Goal: Task Accomplishment & Management: Manage account settings

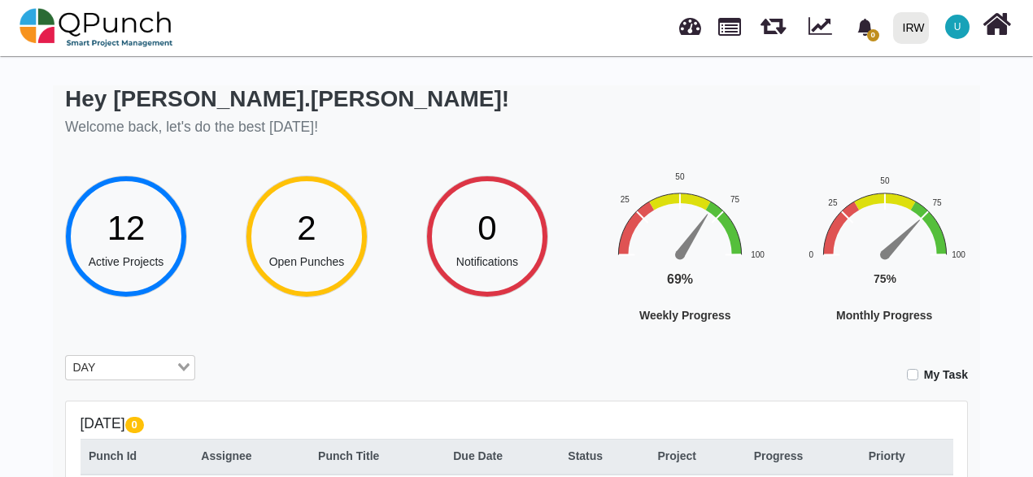
scroll to position [325, 0]
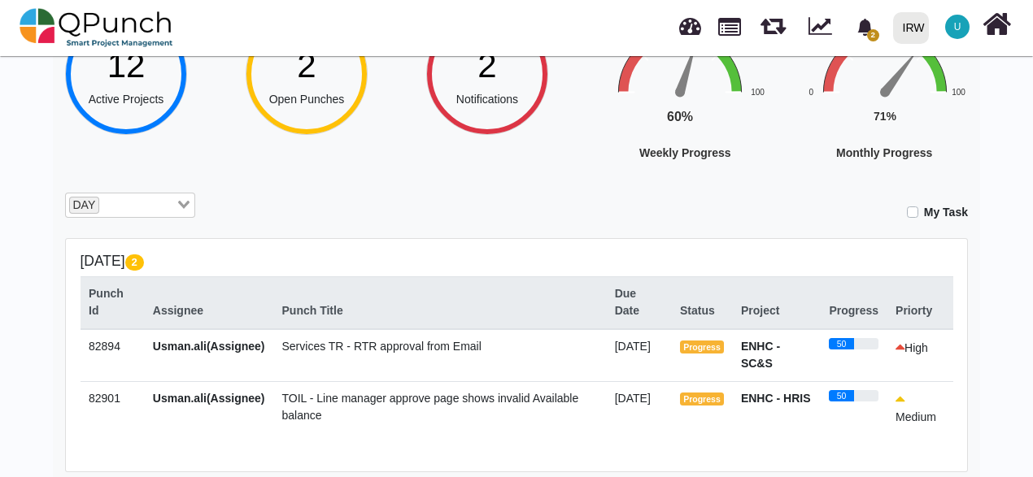
scroll to position [81, 0]
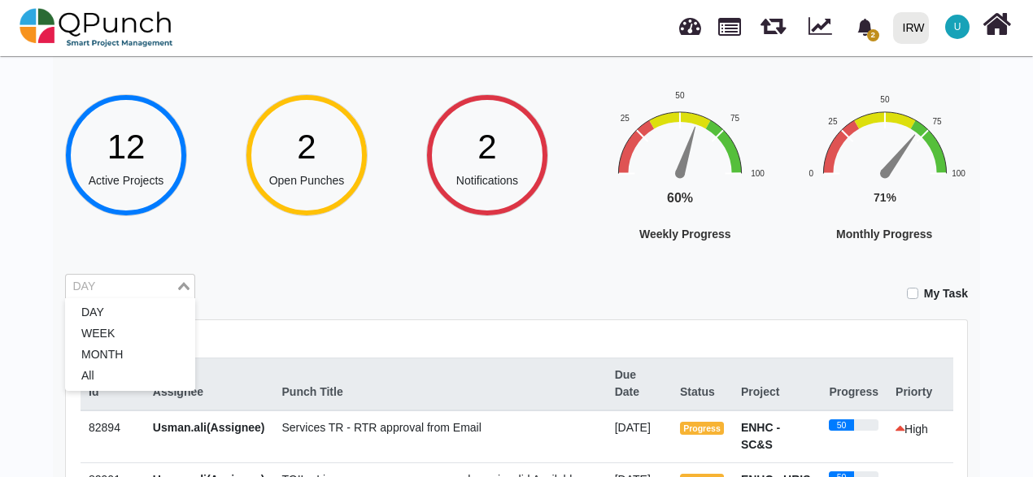
click at [149, 283] on input "Search for option" at bounding box center [120, 287] width 107 height 18
click at [128, 333] on li "WEEK" at bounding box center [130, 334] width 130 height 21
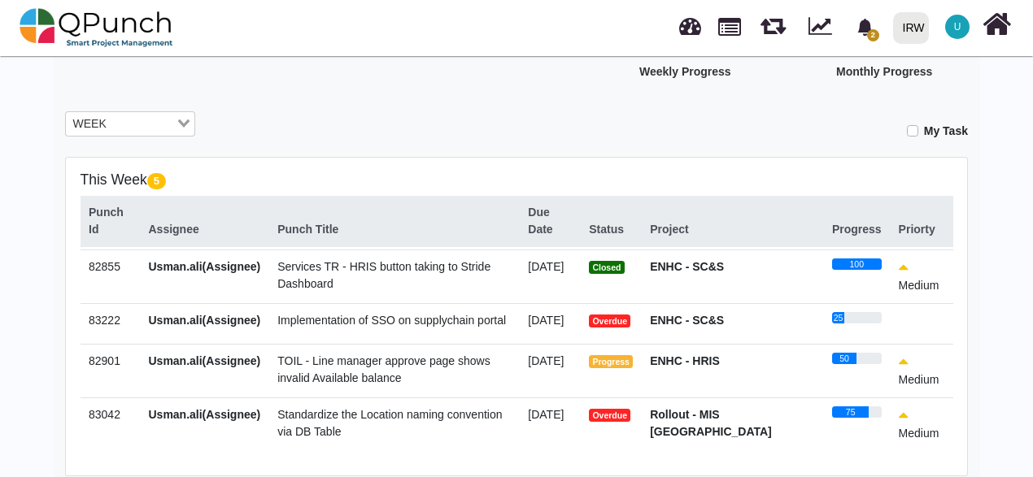
scroll to position [71, 0]
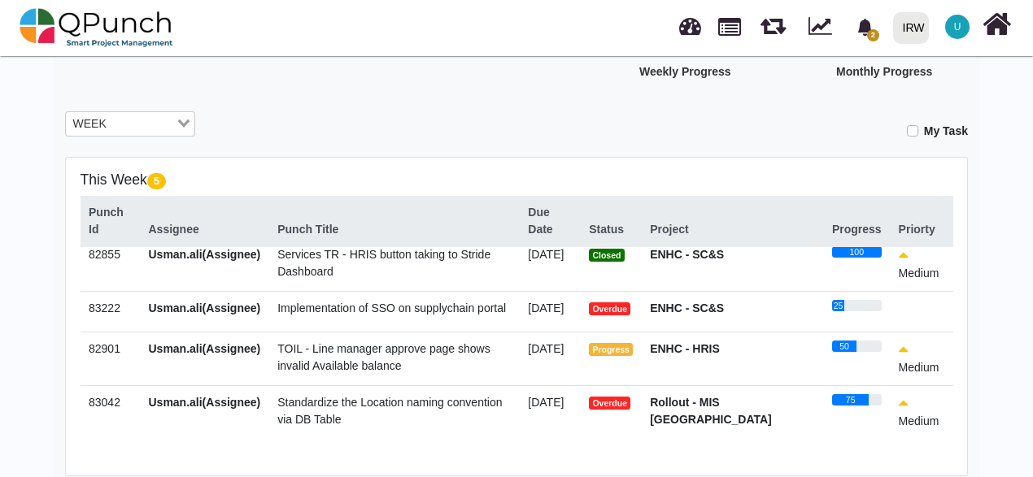
click at [449, 303] on span "Implementation of SSO on supplychain portal" at bounding box center [391, 308] width 229 height 13
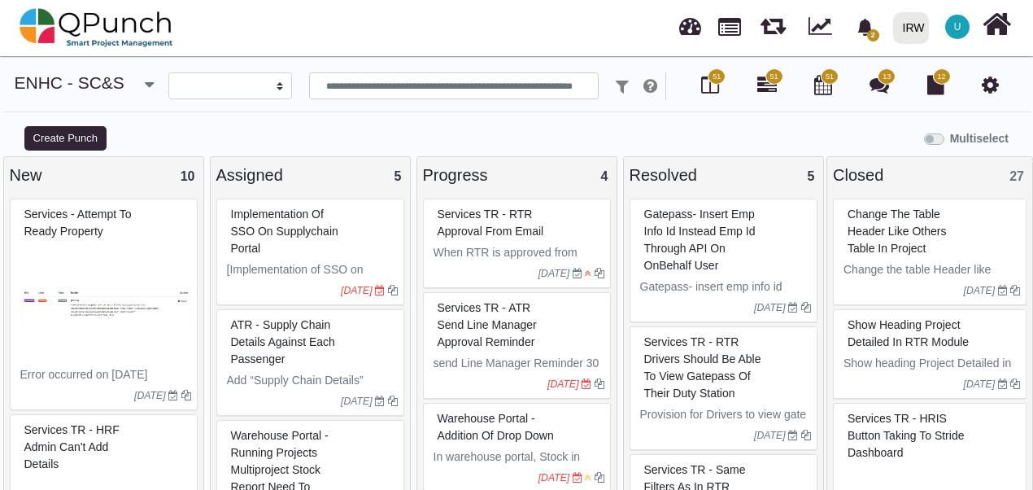
select select
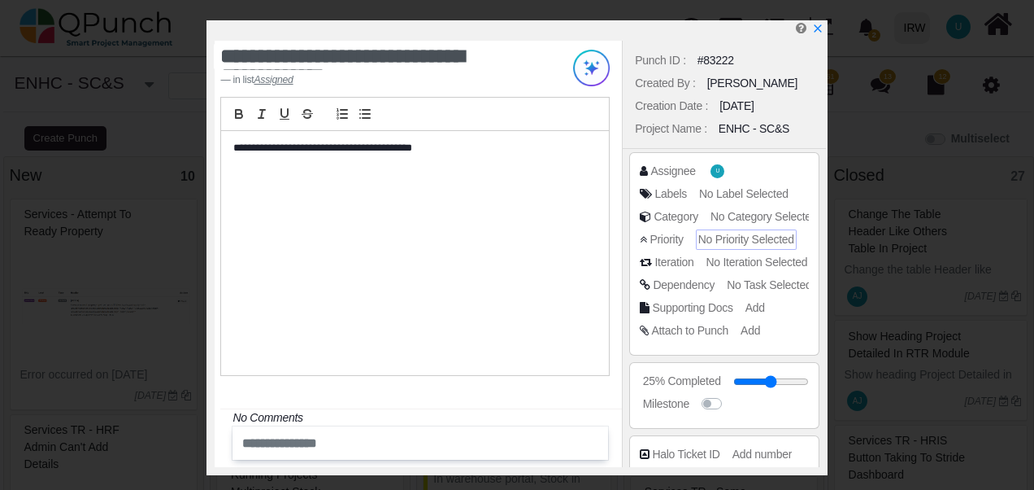
click at [730, 242] on span "No Priority Selected" at bounding box center [747, 239] width 96 height 13
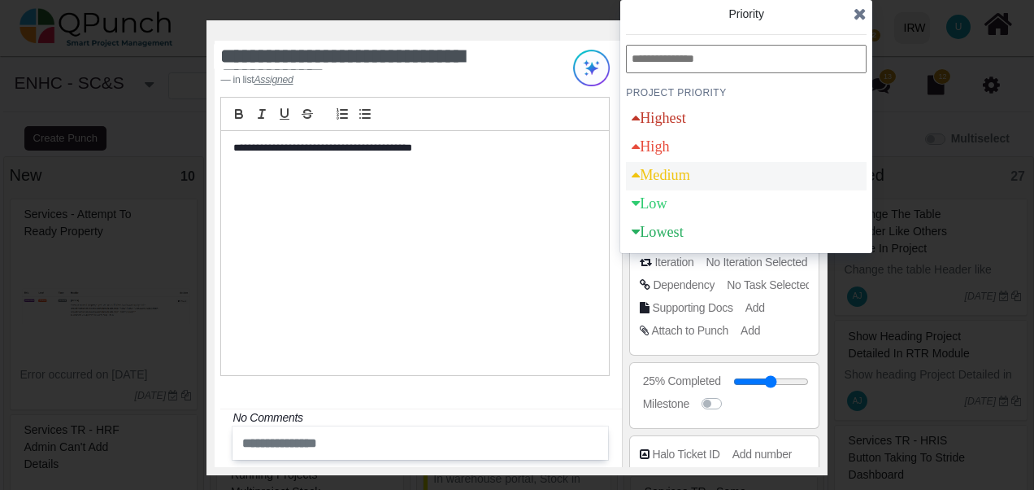
click at [682, 171] on div "Medium" at bounding box center [661, 175] width 59 height 15
click at [863, 13] on icon at bounding box center [860, 14] width 13 height 16
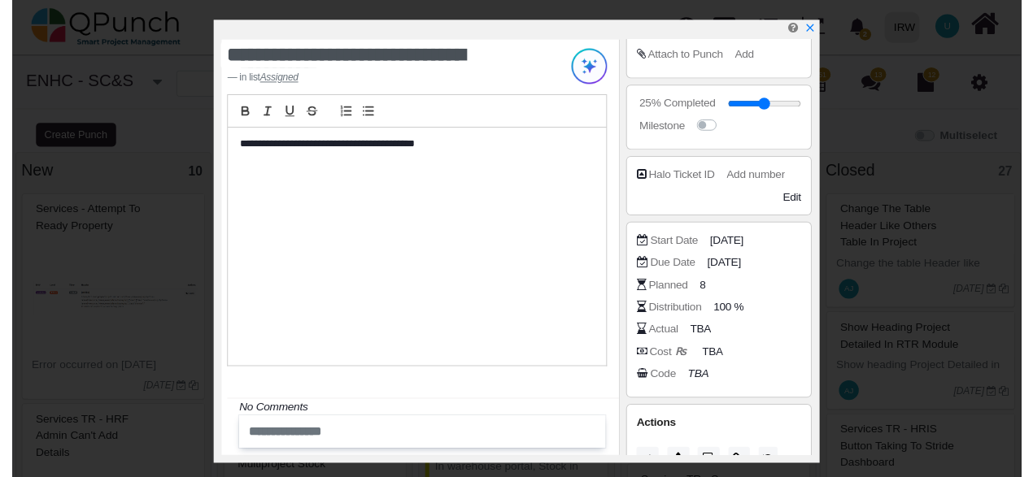
scroll to position [303, 0]
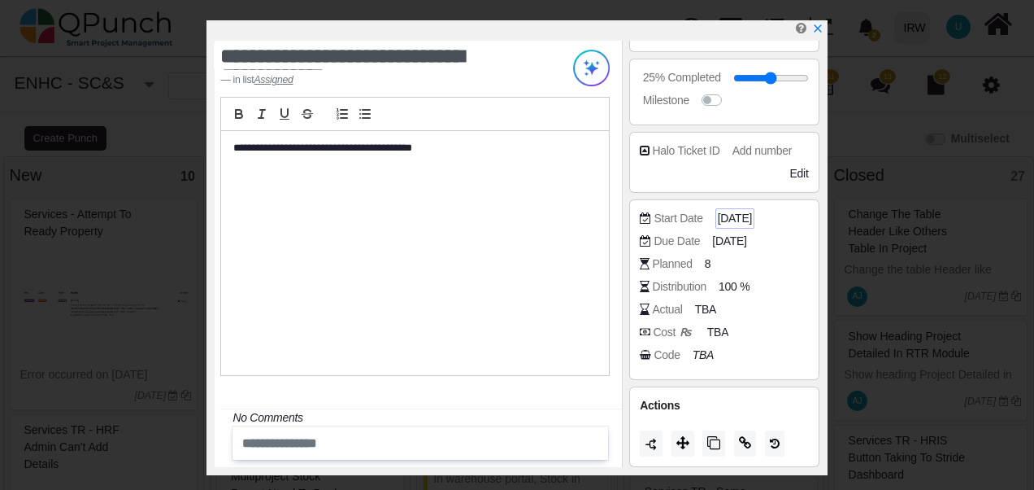
click at [740, 211] on span "[DATE]" at bounding box center [735, 218] width 34 height 17
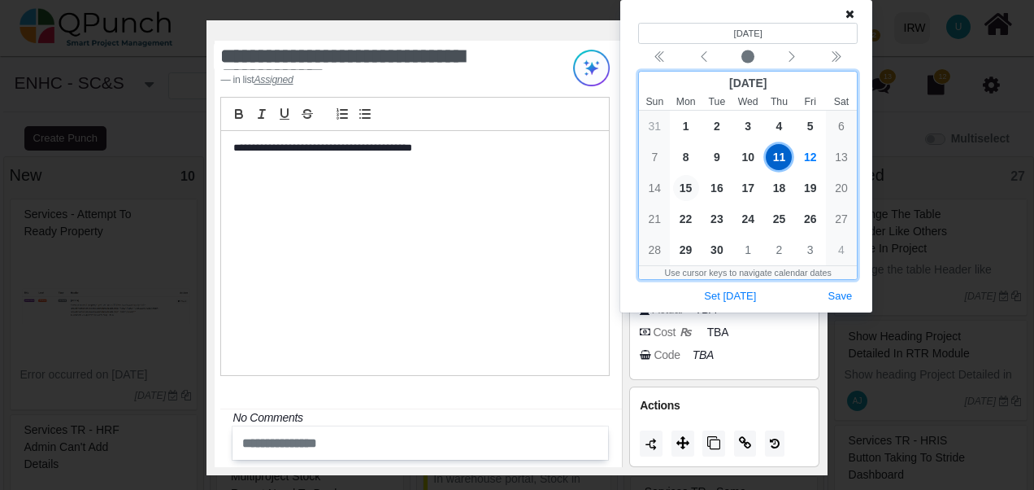
click at [688, 189] on span "15" at bounding box center [686, 188] width 26 height 26
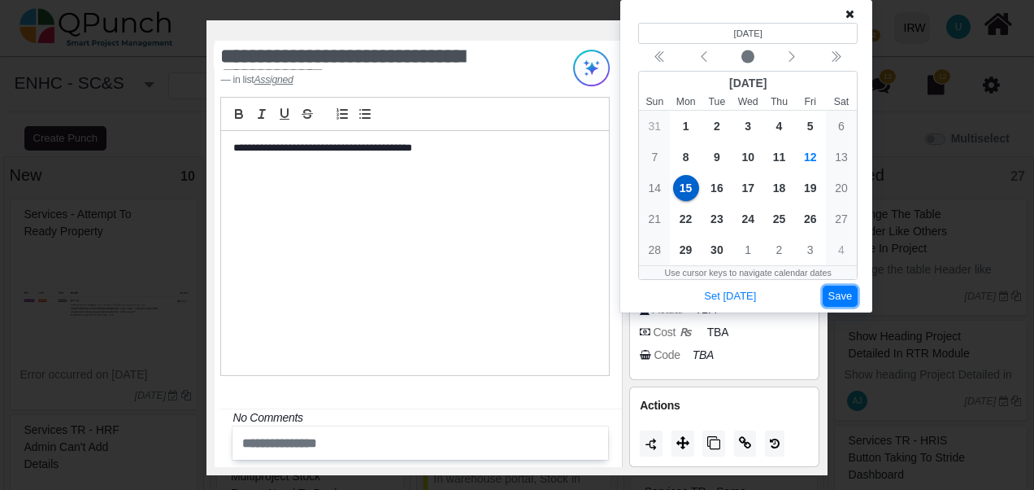
click at [844, 293] on button "Save" at bounding box center [841, 296] width 36 height 22
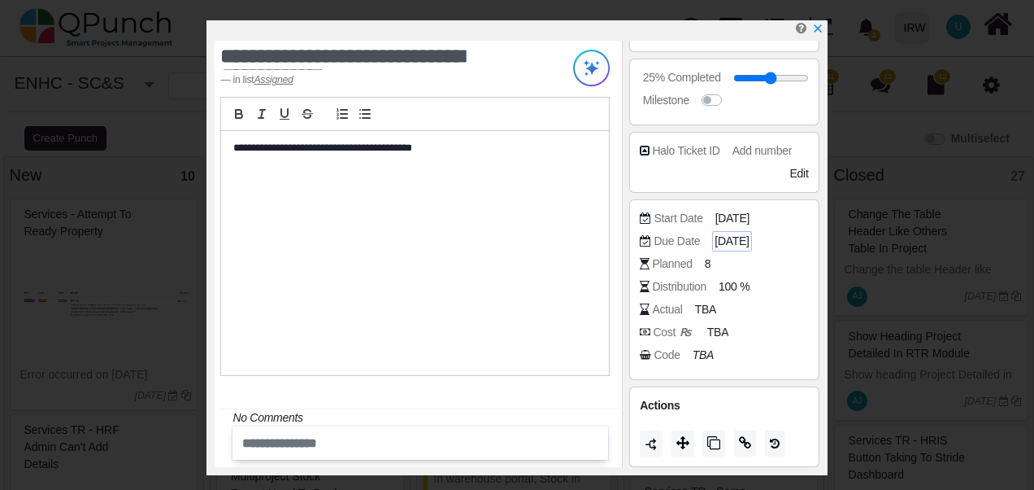
click at [723, 238] on span "[DATE]" at bounding box center [732, 241] width 34 height 17
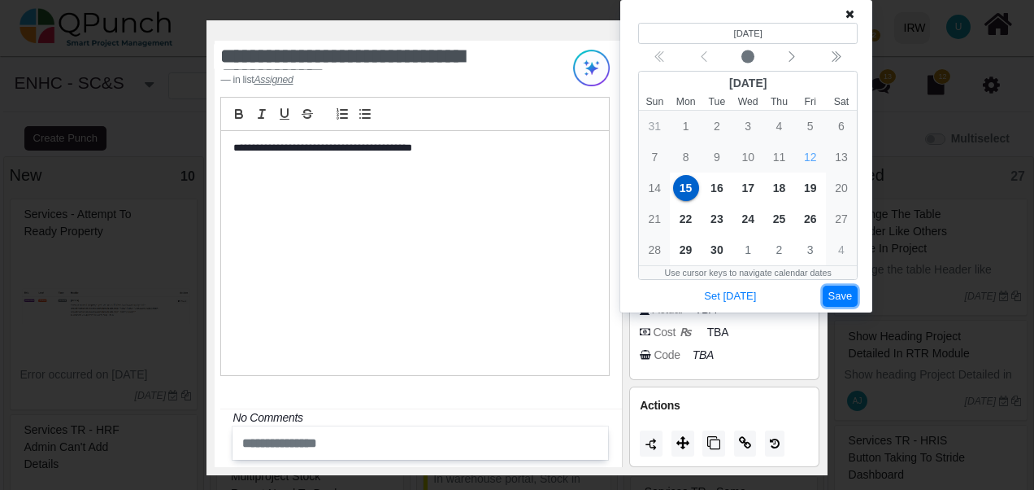
click at [842, 298] on button "Save" at bounding box center [841, 296] width 36 height 22
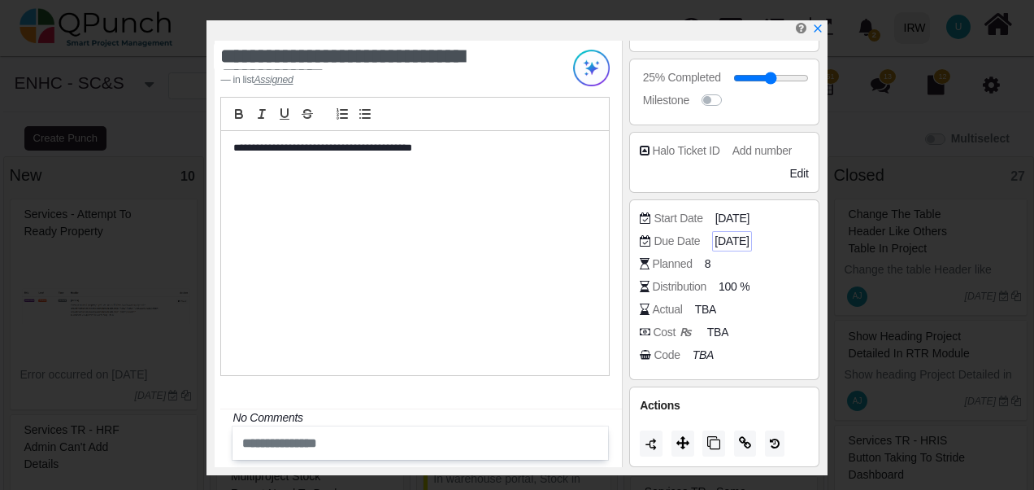
click at [734, 242] on span "[DATE]" at bounding box center [732, 241] width 34 height 17
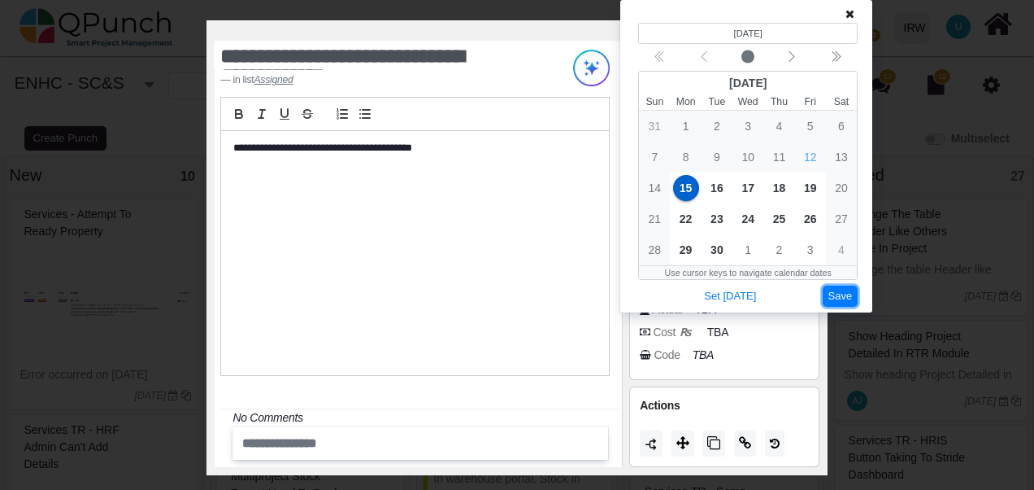
click at [841, 300] on button "Save" at bounding box center [841, 296] width 36 height 22
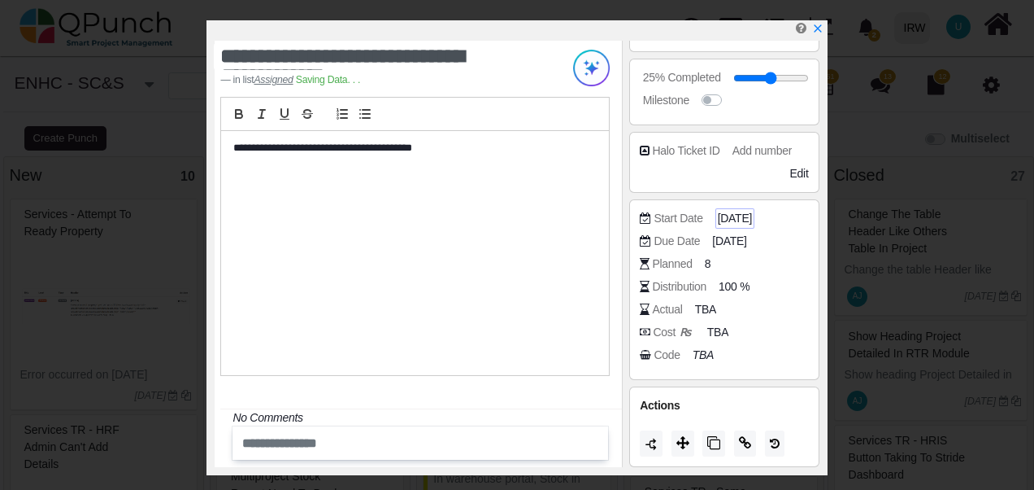
click at [748, 218] on span "[DATE]" at bounding box center [735, 218] width 34 height 17
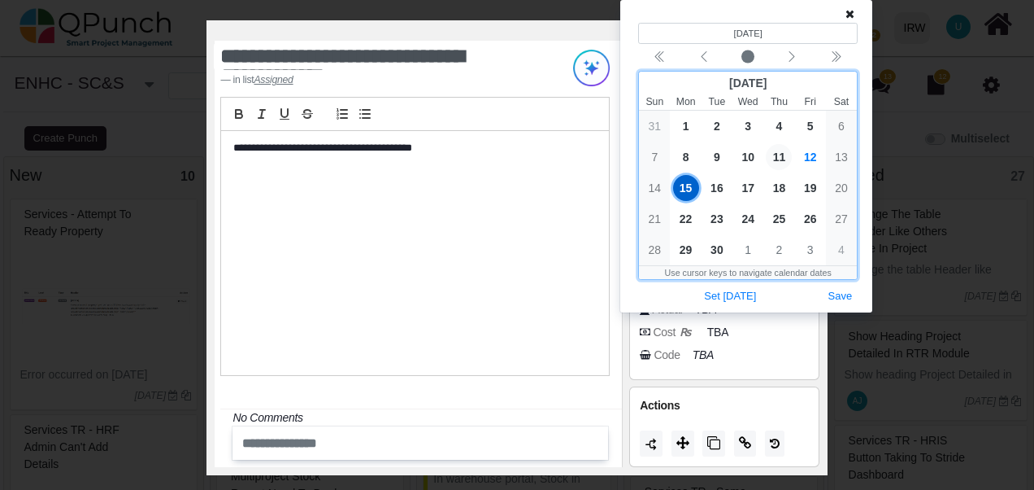
click at [781, 156] on span "11" at bounding box center [779, 157] width 26 height 26
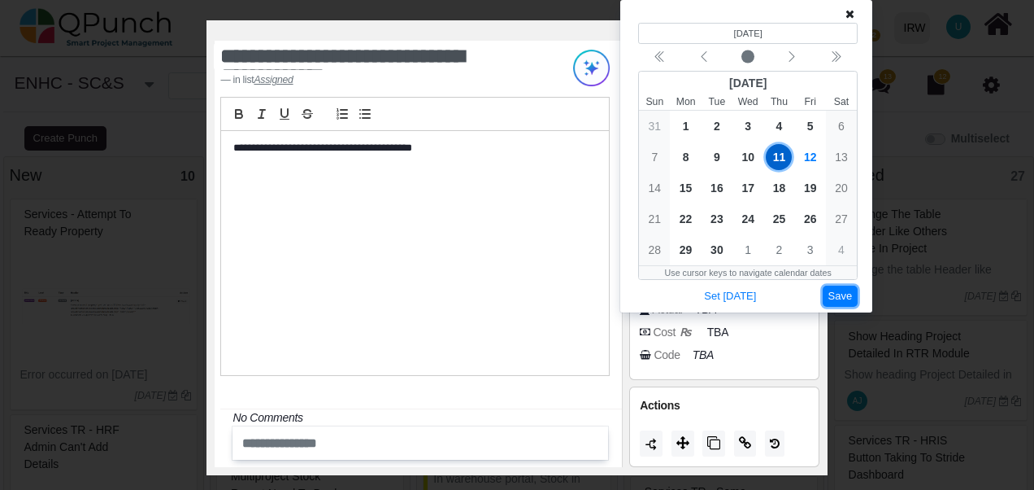
click at [836, 296] on button "Save" at bounding box center [841, 296] width 36 height 22
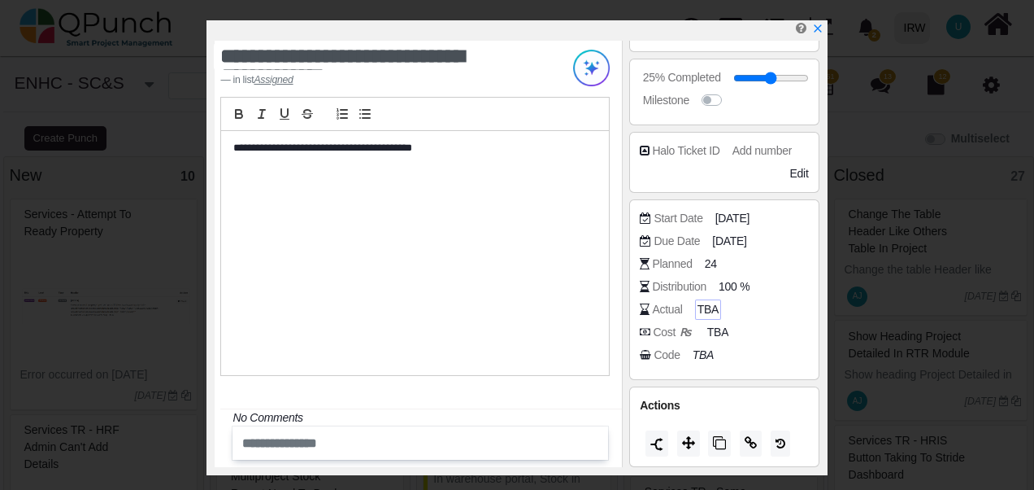
click at [702, 306] on span "TBA" at bounding box center [708, 309] width 21 height 17
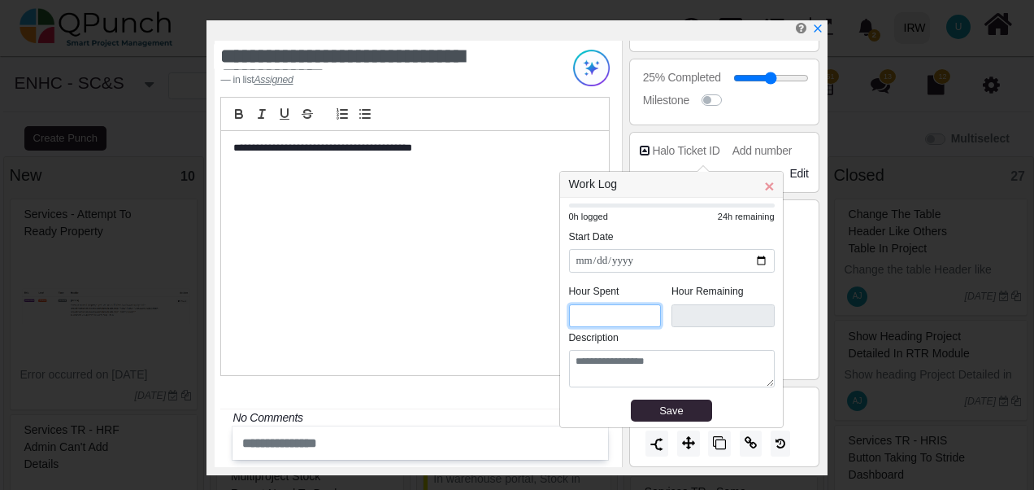
drag, startPoint x: 587, startPoint y: 308, endPoint x: 572, endPoint y: 311, distance: 14.8
click at [572, 311] on input "*" at bounding box center [615, 316] width 93 height 24
click at [768, 192] on span "×" at bounding box center [769, 185] width 10 height 19
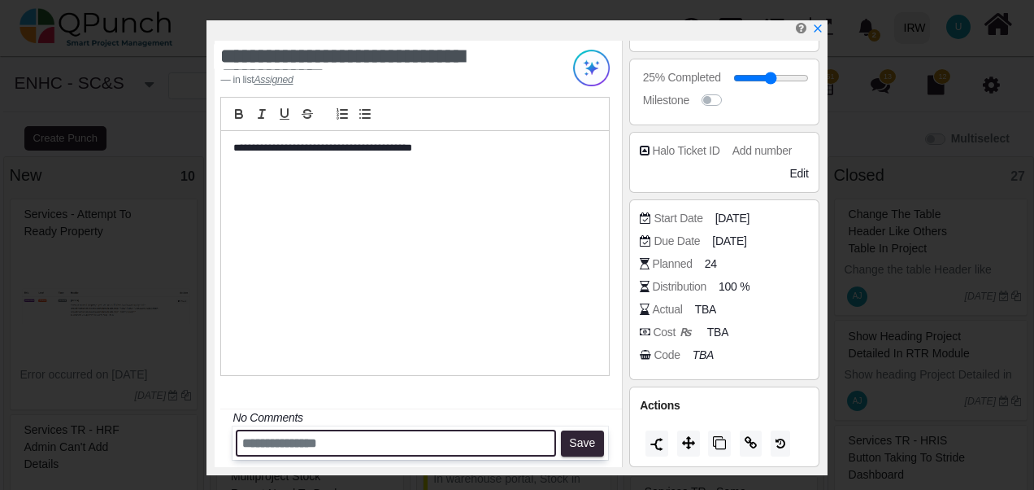
click at [274, 447] on input "text" at bounding box center [396, 442] width 320 height 27
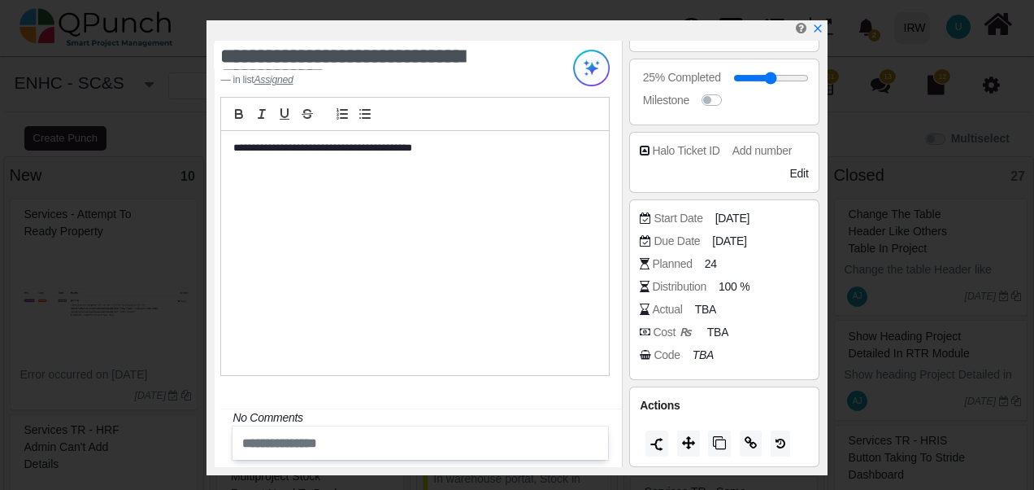
click at [233, 150] on p "**********" at bounding box center [410, 148] width 355 height 15
click at [317, 145] on p "**********" at bounding box center [410, 148] width 355 height 15
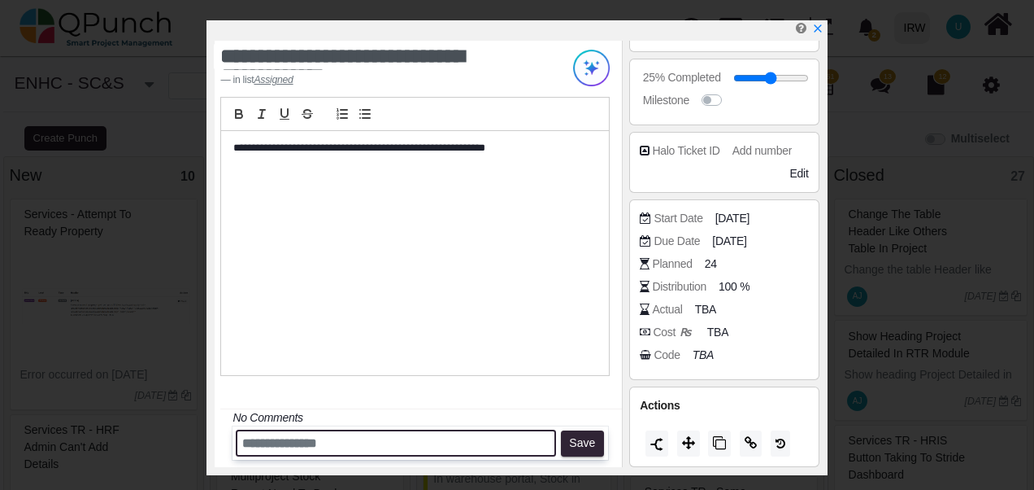
click at [278, 444] on input "text" at bounding box center [396, 442] width 320 height 27
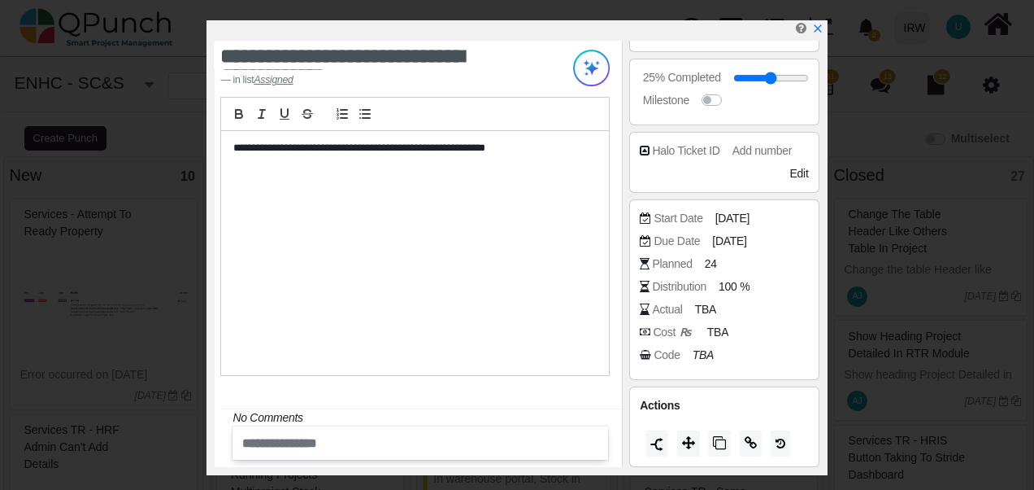
click at [420, 148] on p "**********" at bounding box center [410, 148] width 355 height 15
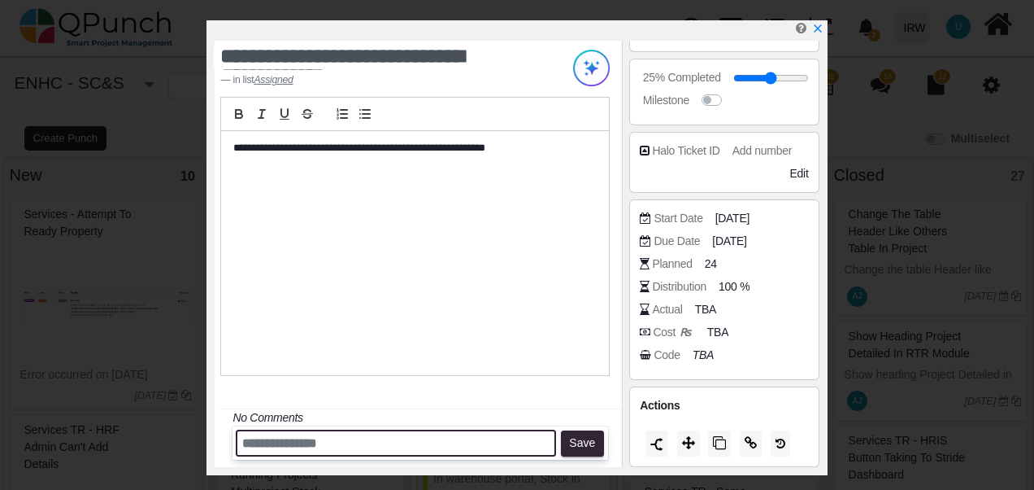
click at [293, 436] on input "text" at bounding box center [396, 442] width 320 height 27
type input "**********"
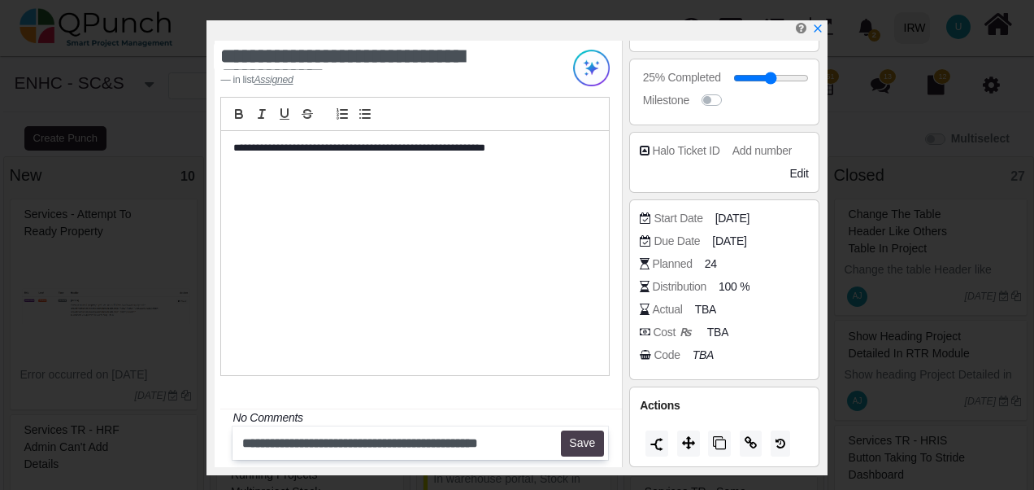
click at [584, 448] on button "Save" at bounding box center [582, 443] width 43 height 26
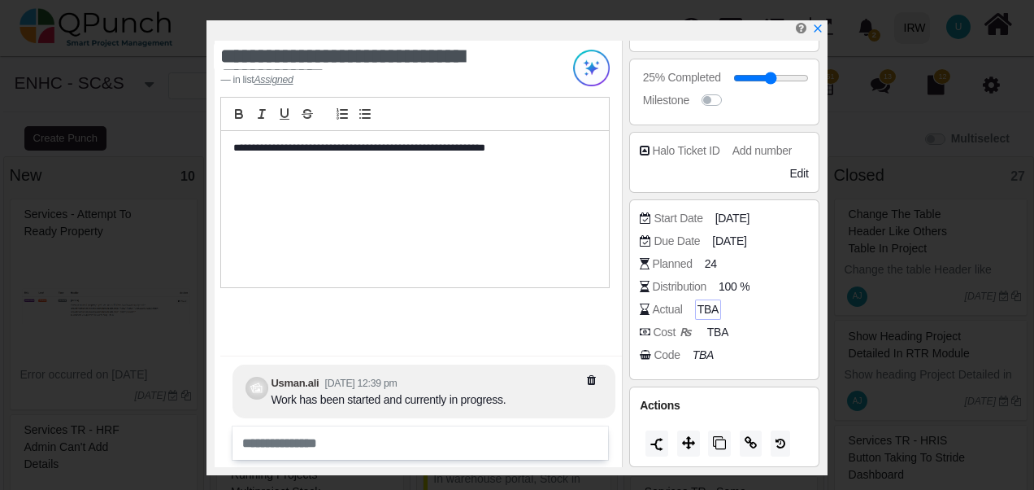
click at [707, 310] on span "TBA" at bounding box center [708, 309] width 21 height 17
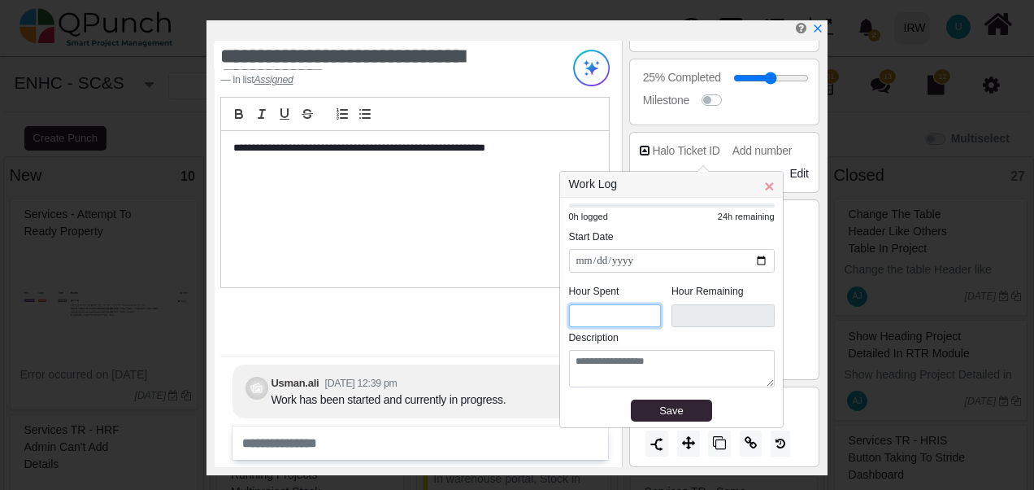
drag, startPoint x: 593, startPoint y: 315, endPoint x: 564, endPoint y: 320, distance: 29.8
click at [564, 320] on div "**********" at bounding box center [671, 312] width 223 height 229
click at [591, 320] on input "*" at bounding box center [615, 316] width 93 height 24
type input "**"
type input "****"
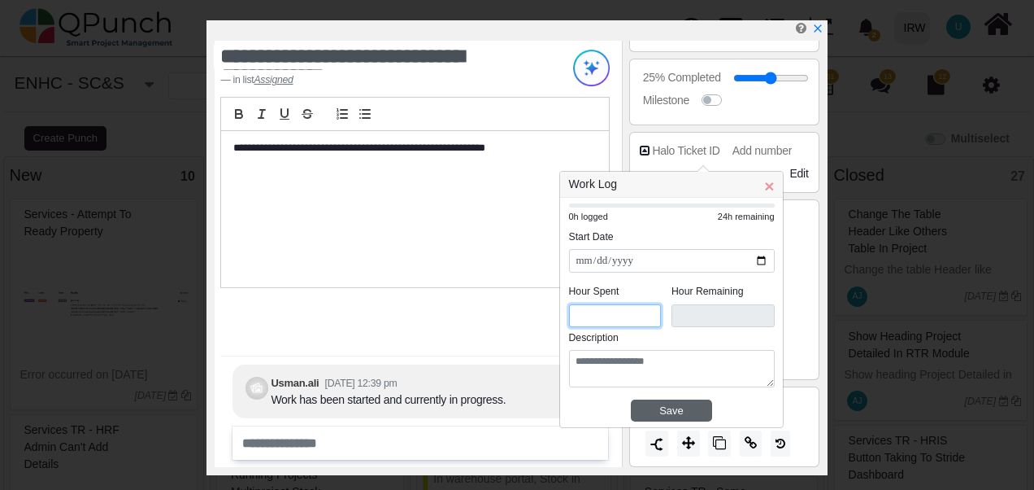
type input "**"
click at [664, 405] on div "Save" at bounding box center [672, 411] width 70 height 16
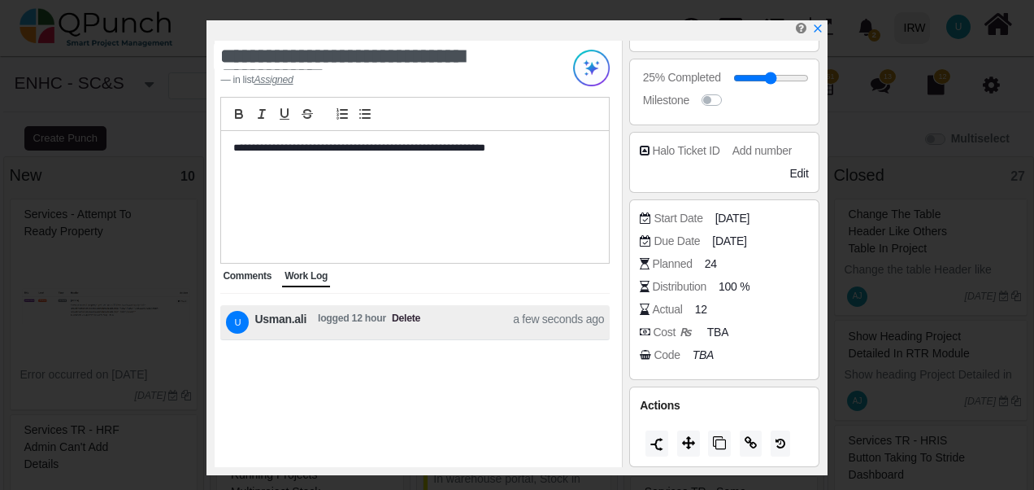
click at [250, 275] on span "Comments" at bounding box center [247, 275] width 49 height 11
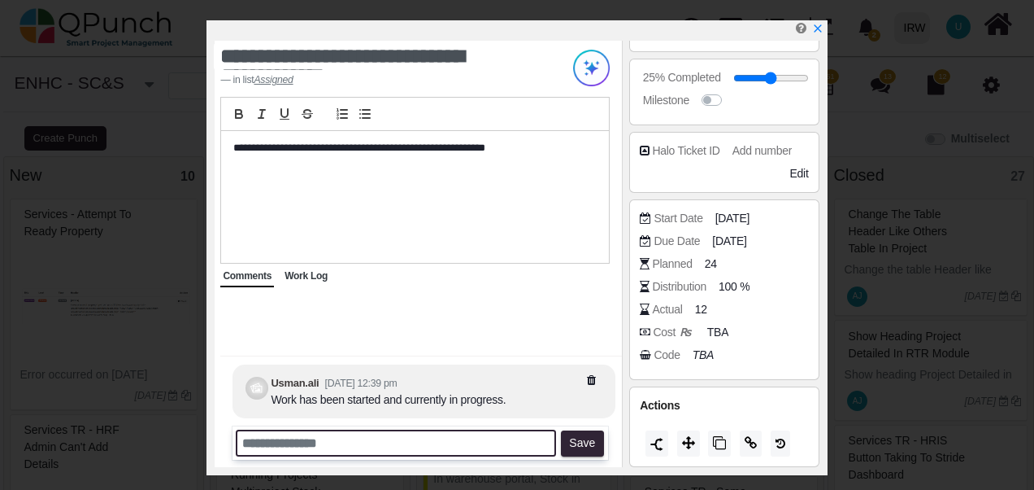
click at [410, 447] on input "text" at bounding box center [396, 442] width 320 height 27
type input "*"
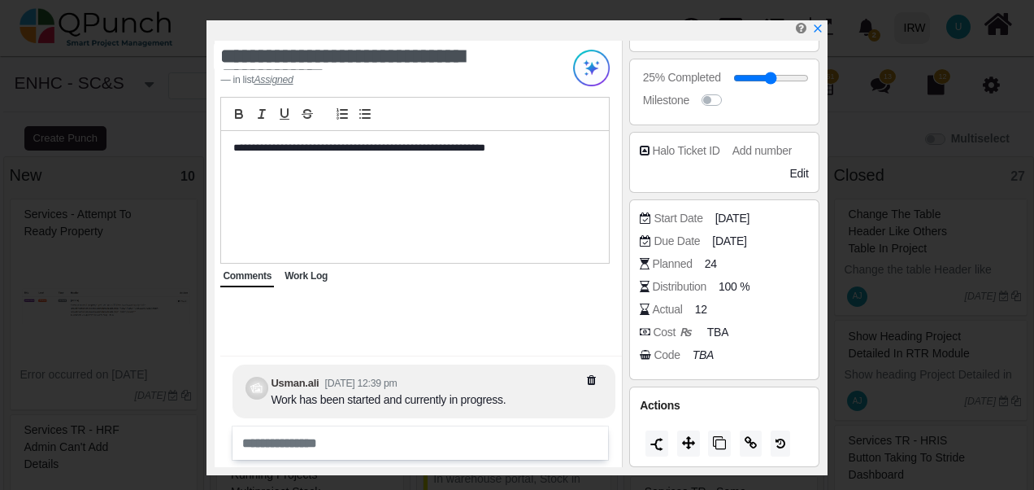
click at [298, 280] on span "Work Log" at bounding box center [306, 275] width 43 height 11
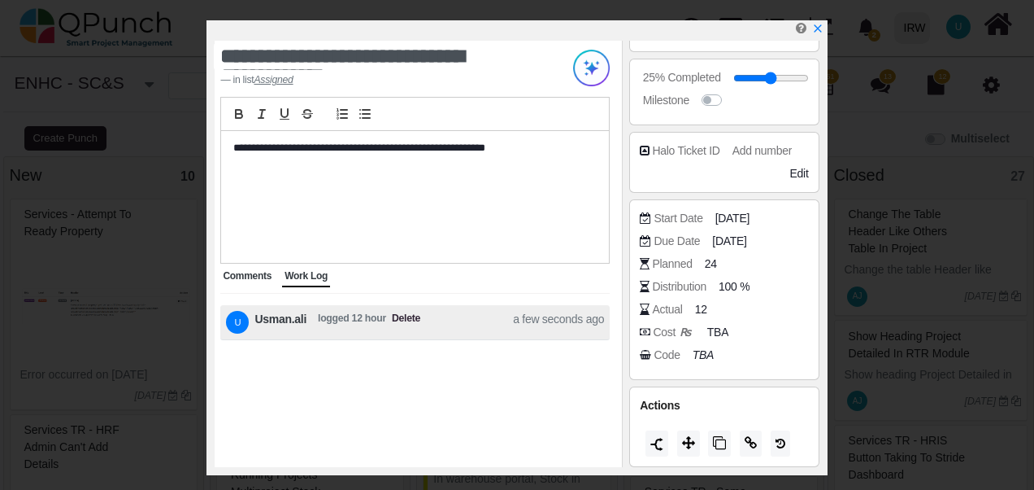
click at [237, 280] on span "Comments" at bounding box center [247, 275] width 49 height 11
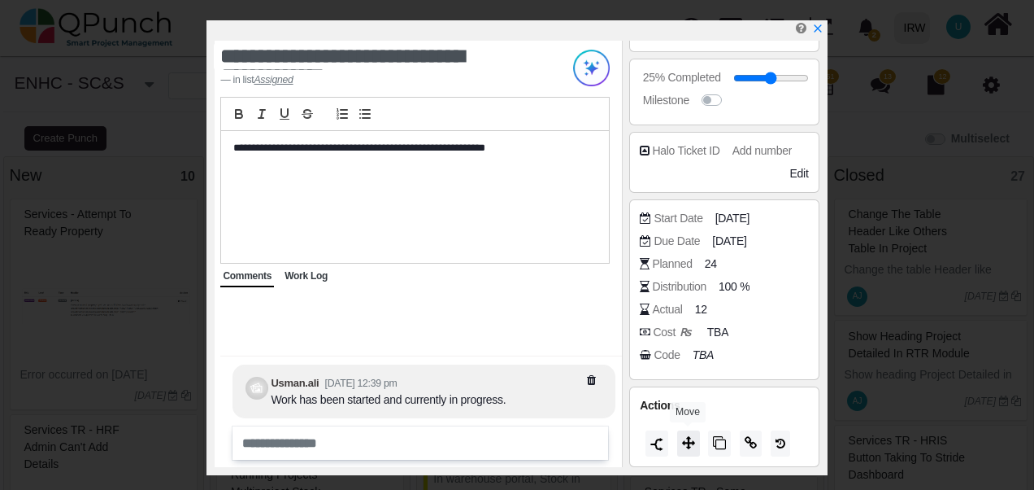
click at [694, 436] on button at bounding box center [688, 443] width 23 height 26
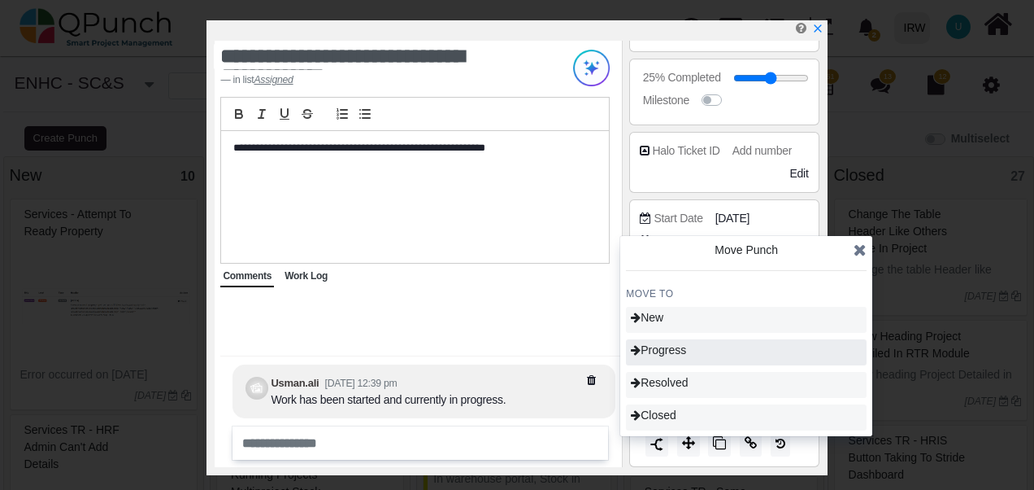
click at [690, 346] on div "Progress" at bounding box center [746, 352] width 241 height 26
type input "**"
click at [860, 250] on icon at bounding box center [860, 250] width 13 height 16
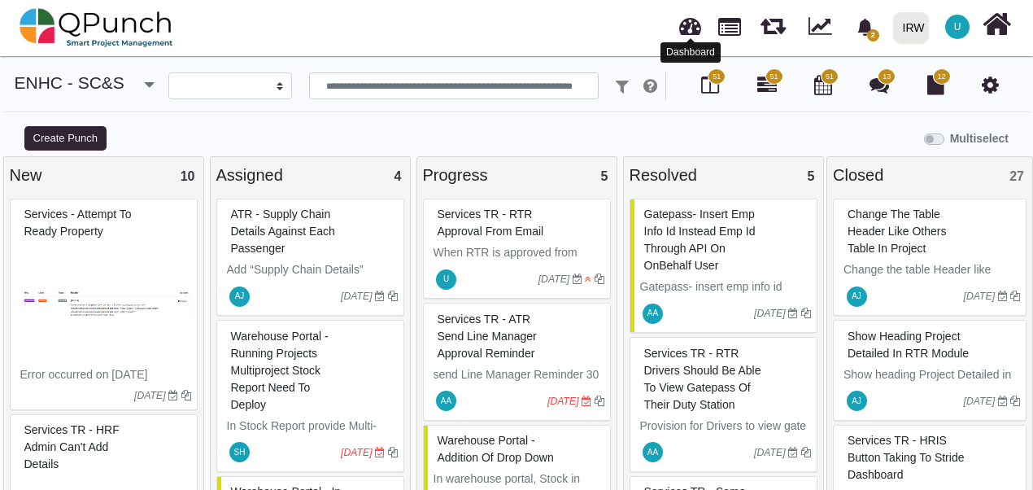
click at [690, 31] on link at bounding box center [690, 24] width 22 height 27
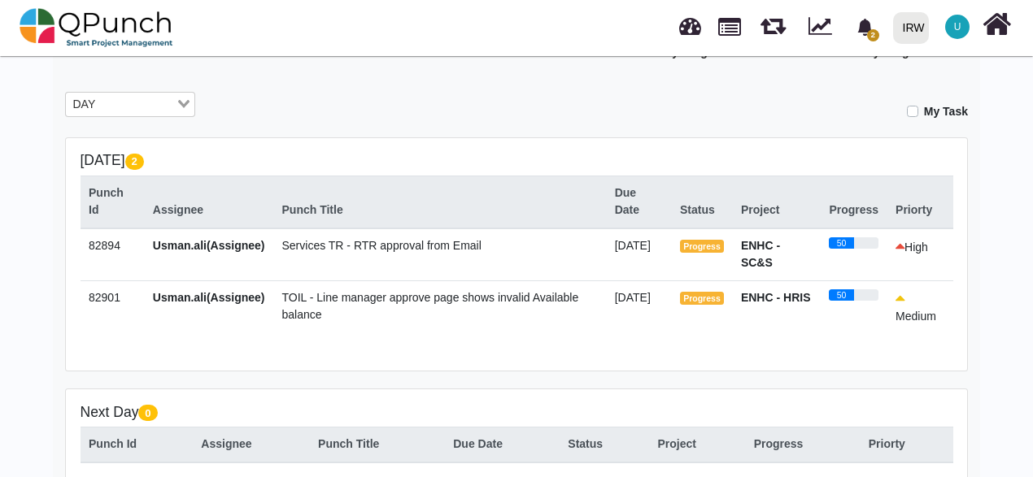
scroll to position [284, 0]
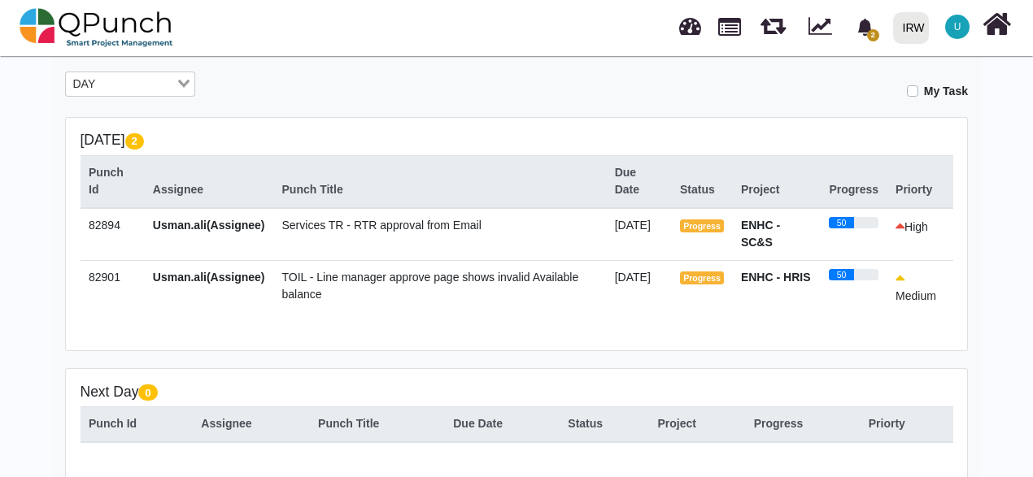
click at [359, 227] on span "Services TR - RTR approval from Email" at bounding box center [381, 225] width 199 height 13
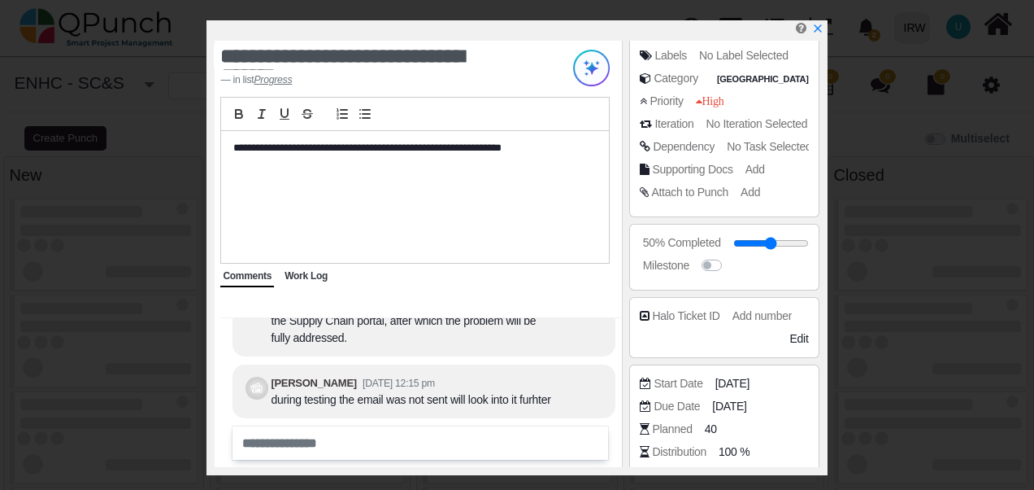
scroll to position [244, 0]
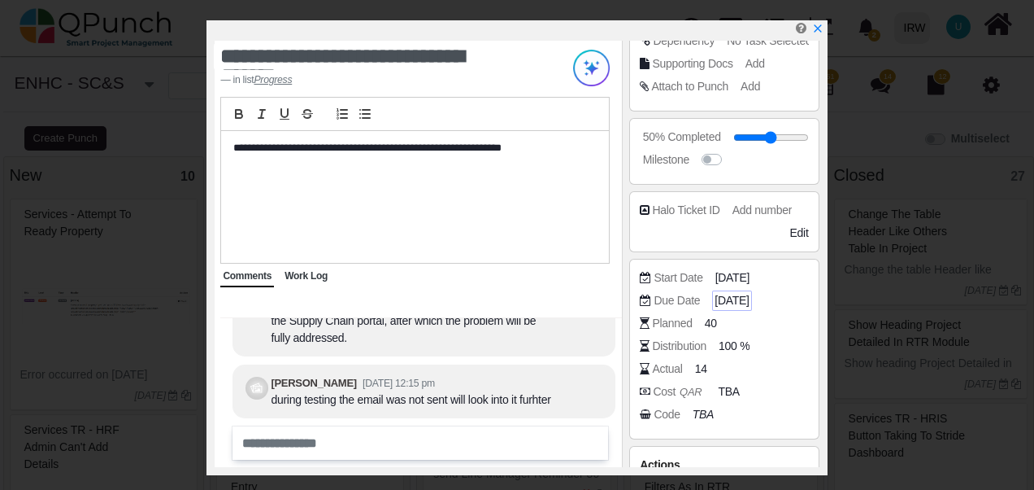
click at [733, 295] on span "[DATE]" at bounding box center [732, 300] width 34 height 17
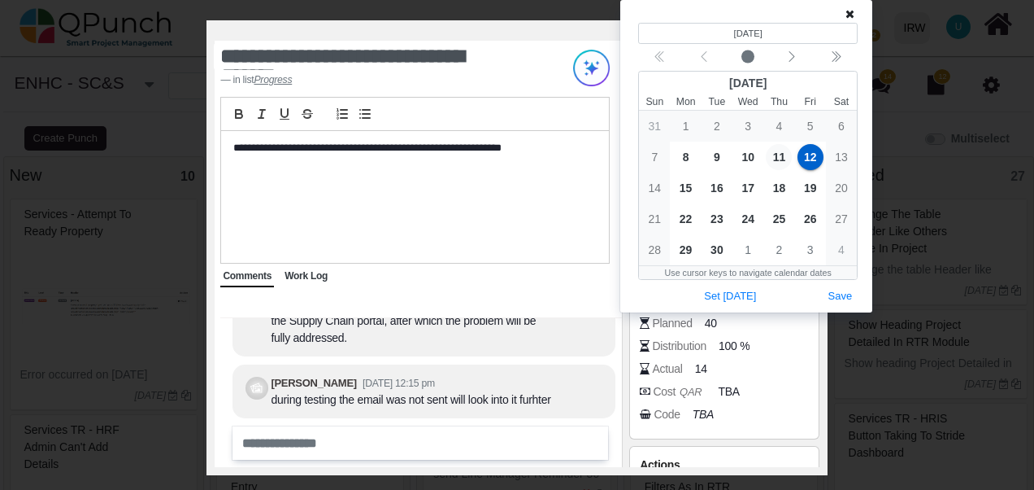
select select
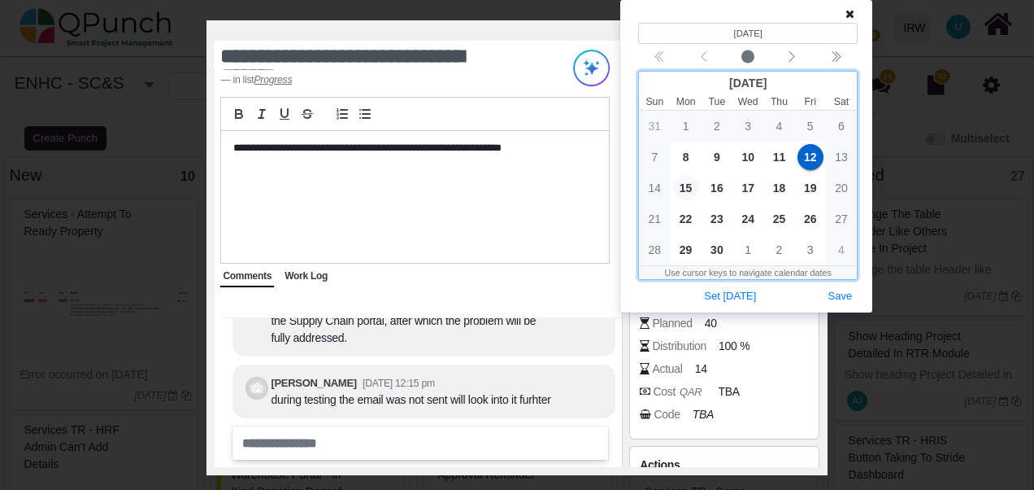
click at [681, 189] on span "15" at bounding box center [686, 188] width 26 height 26
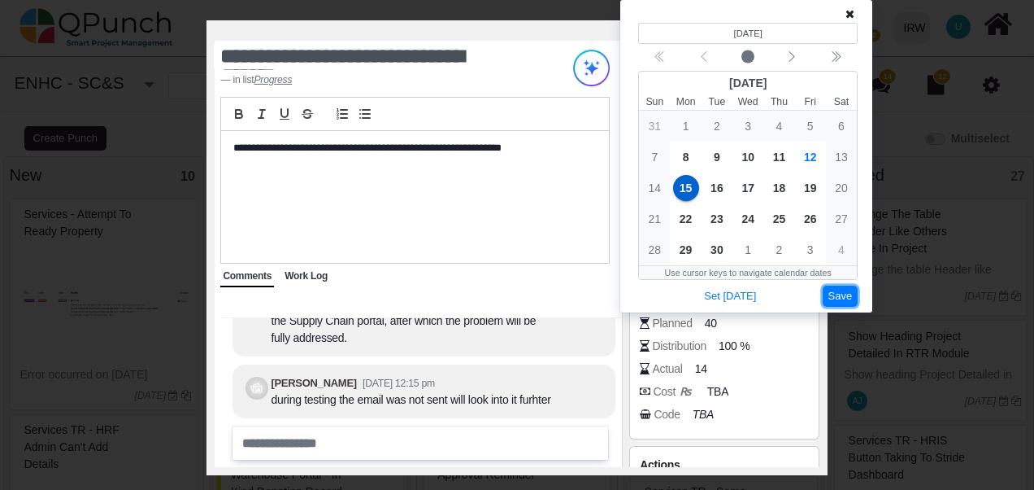
click at [842, 301] on button "Save" at bounding box center [841, 296] width 36 height 22
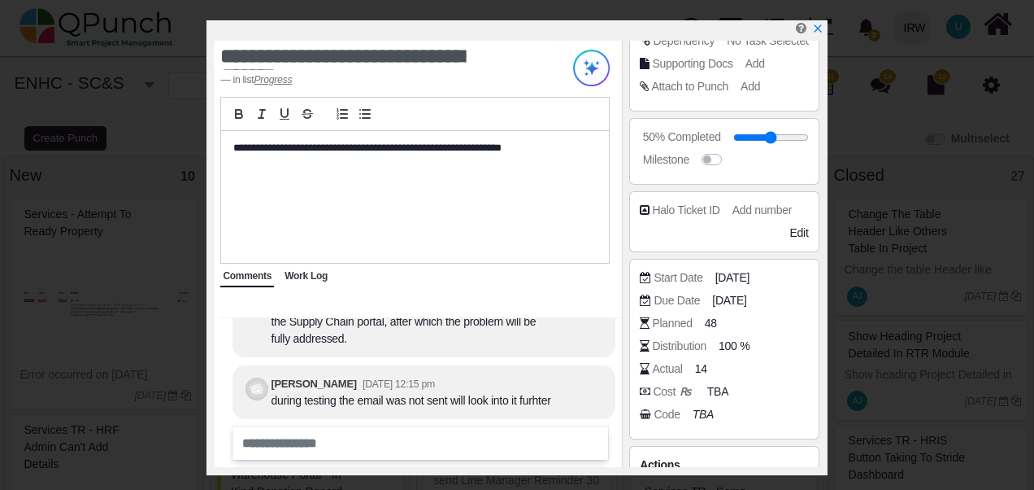
scroll to position [0, 0]
click at [384, 206] on div "**********" at bounding box center [415, 197] width 388 height 132
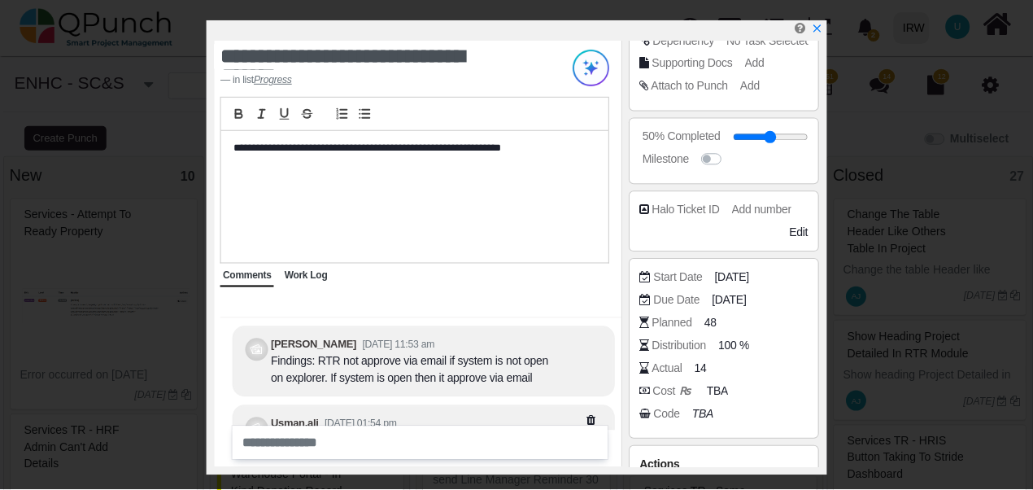
scroll to position [-317, 0]
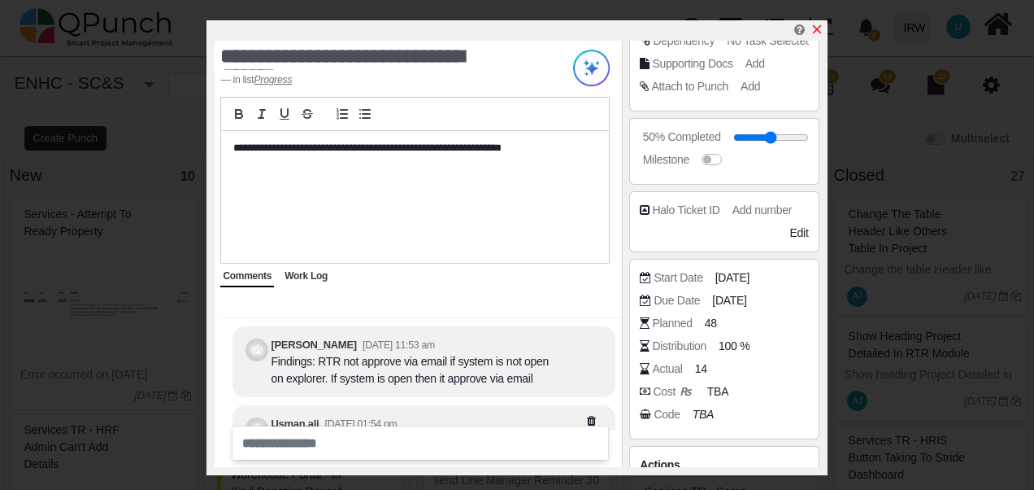
click at [821, 34] on icon "x" at bounding box center [816, 29] width 9 height 9
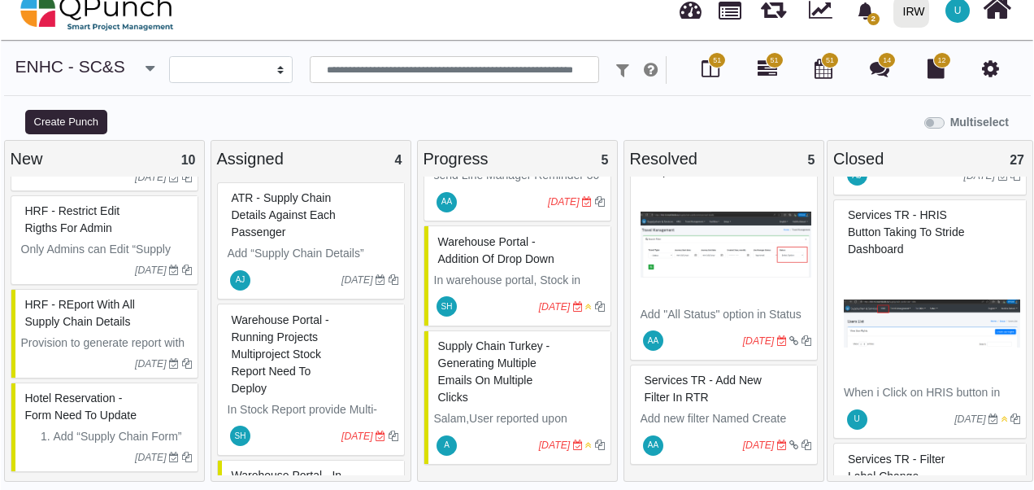
scroll to position [244, 0]
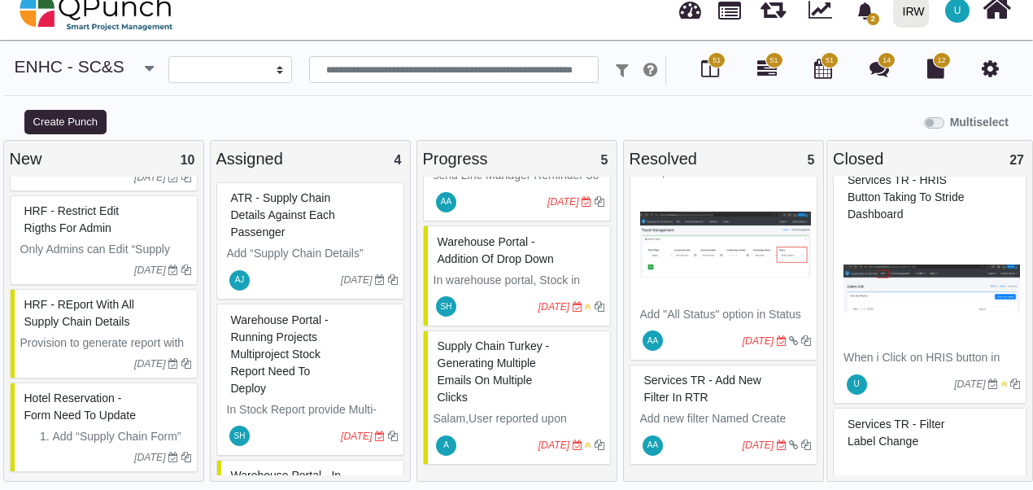
click at [882, 218] on span "Services TR - HRIS button taking to Stride Dashboard" at bounding box center [905, 196] width 116 height 47
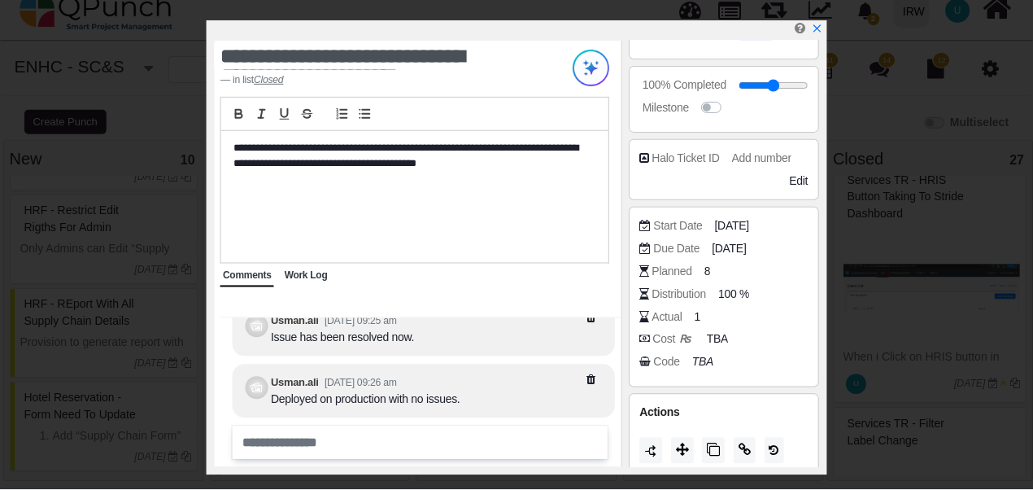
scroll to position [-23, 0]
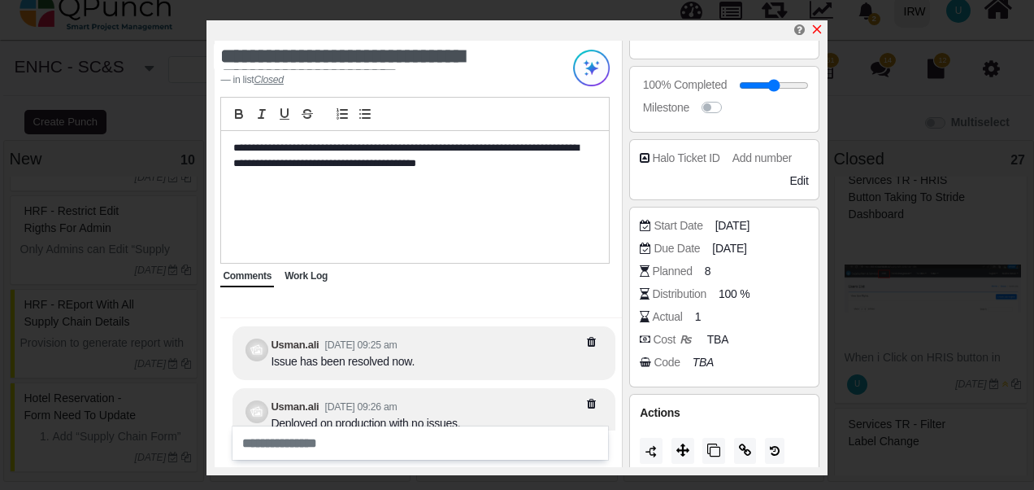
click at [814, 29] on icon "x" at bounding box center [817, 29] width 13 height 13
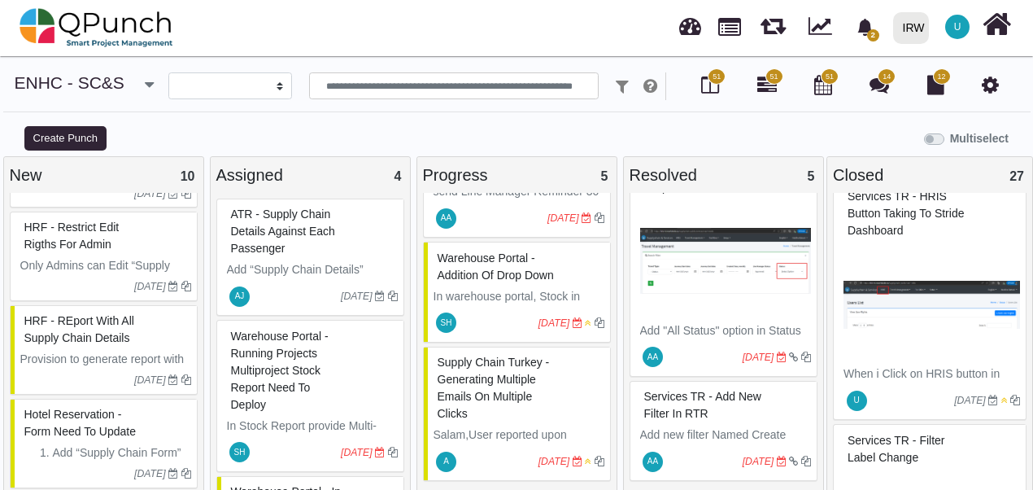
click at [268, 113] on div "**********" at bounding box center [516, 97] width 1033 height 51
click at [871, 23] on icon "bell fill" at bounding box center [864, 27] width 17 height 17
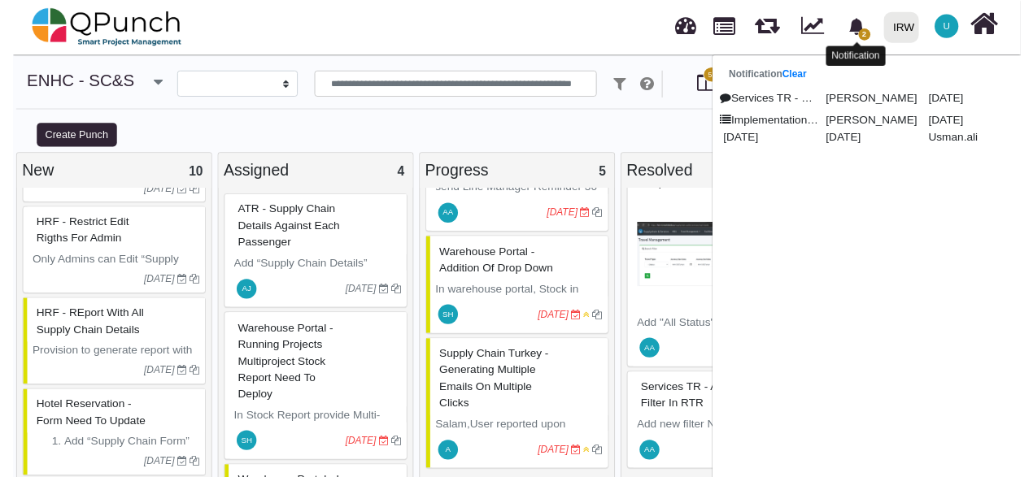
scroll to position [24, 0]
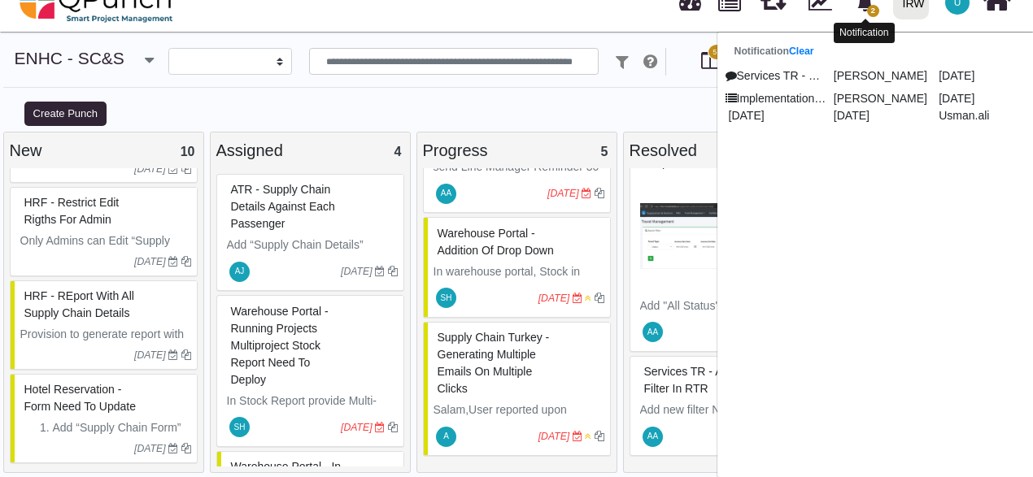
click at [873, 8] on span "2" at bounding box center [873, 11] width 12 height 12
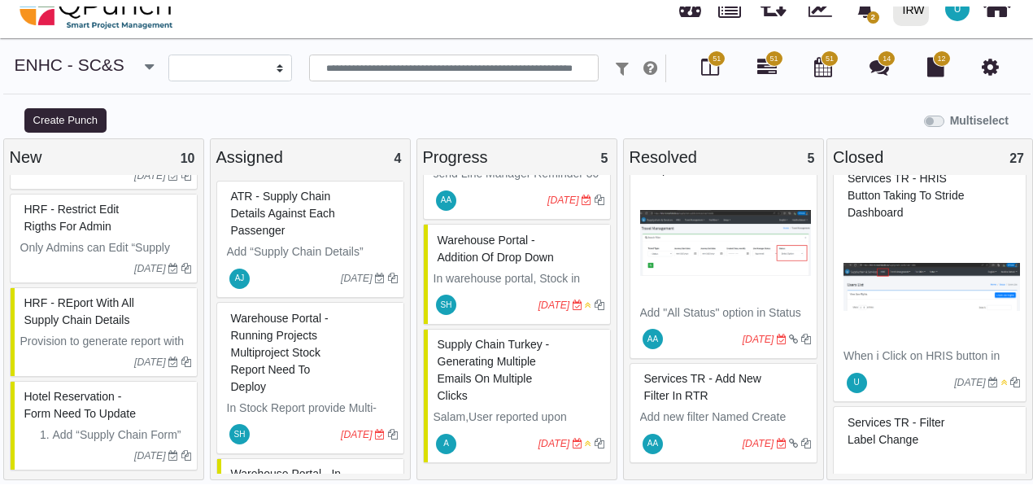
scroll to position [1, 0]
